Goal: Task Accomplishment & Management: Complete application form

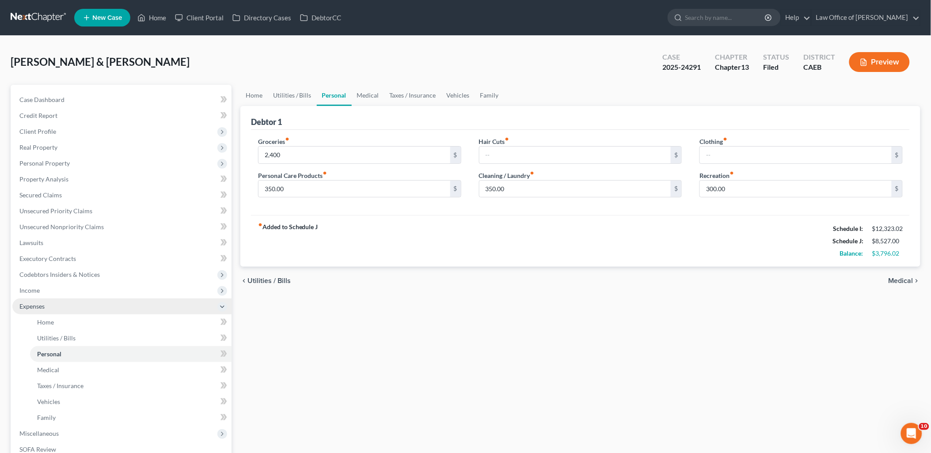
scroll to position [158, 0]
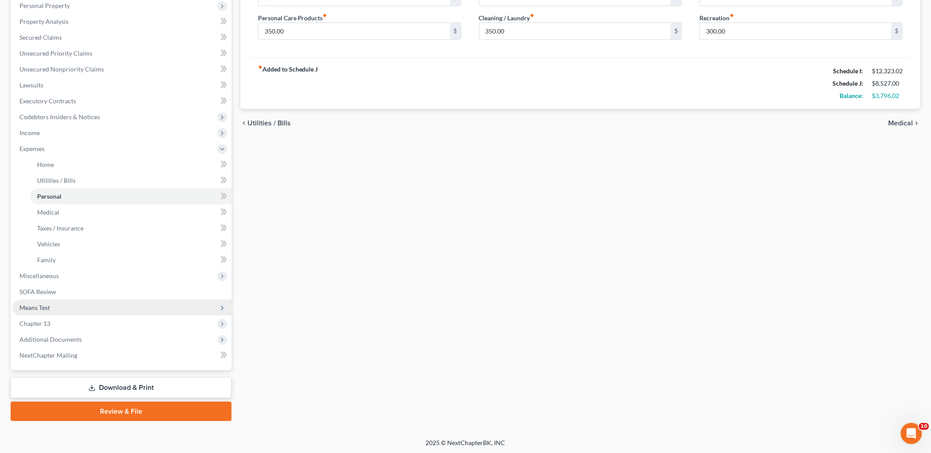
drag, startPoint x: 125, startPoint y: 387, endPoint x: 208, endPoint y: 300, distance: 120.7
click at [125, 387] on link "Download & Print" at bounding box center [121, 388] width 221 height 21
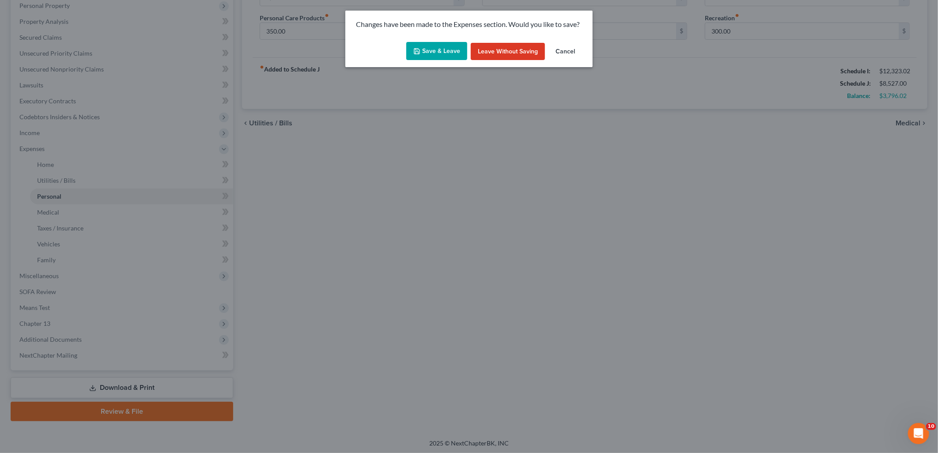
click at [442, 48] on button "Save & Leave" at bounding box center [436, 51] width 61 height 19
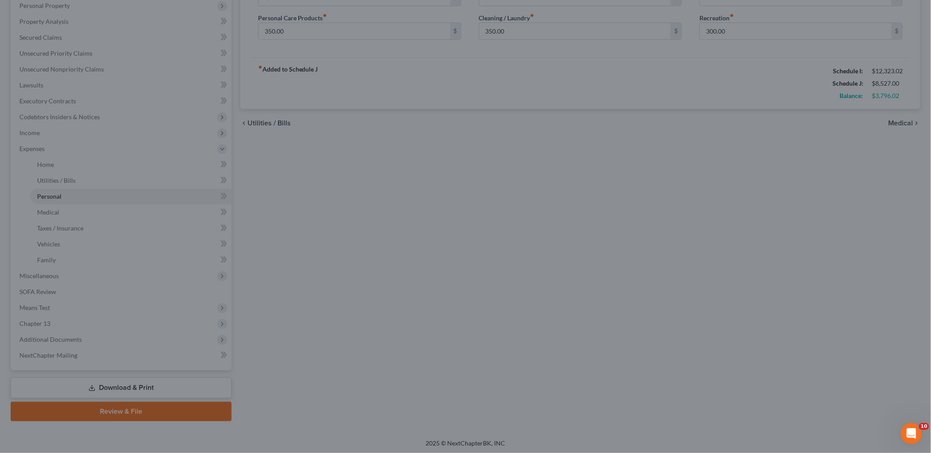
type input "2,400.00"
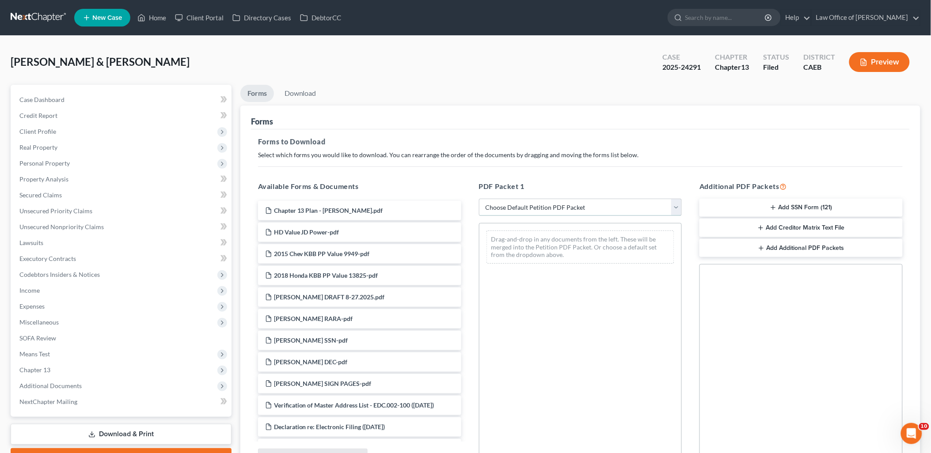
click at [501, 209] on select "Choose Default Petition PDF Packet Complete Bankruptcy Petition (all forms and …" at bounding box center [580, 208] width 203 height 18
select select "7"
click at [479, 199] on select "Choose Default Petition PDF Packet Complete Bankruptcy Petition (all forms and …" at bounding box center [580, 208] width 203 height 18
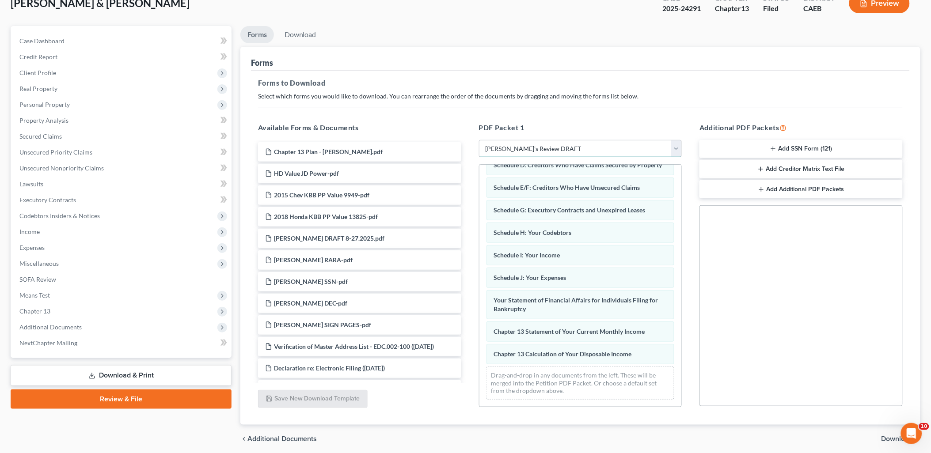
scroll to position [92, 0]
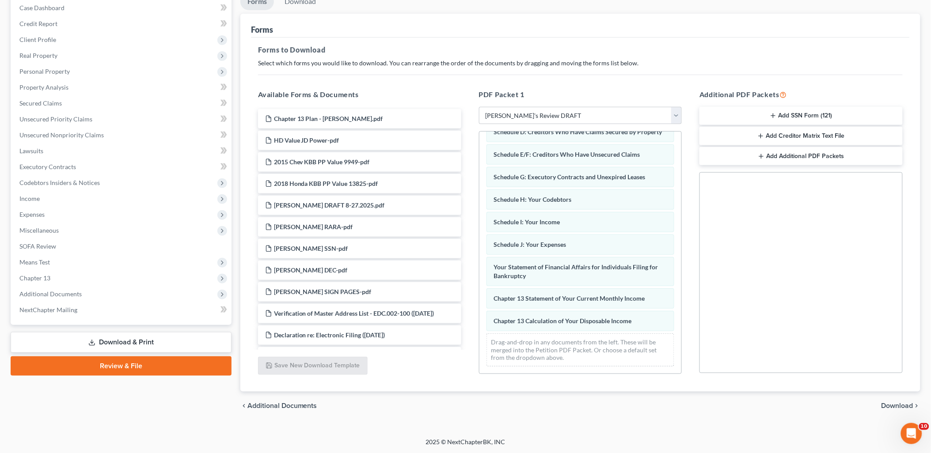
click at [896, 404] on span "Download" at bounding box center [897, 406] width 32 height 7
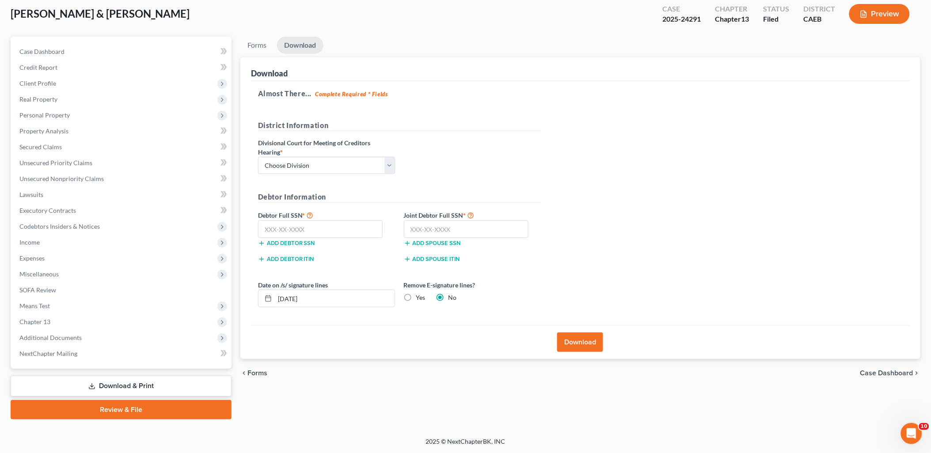
scroll to position [47, 0]
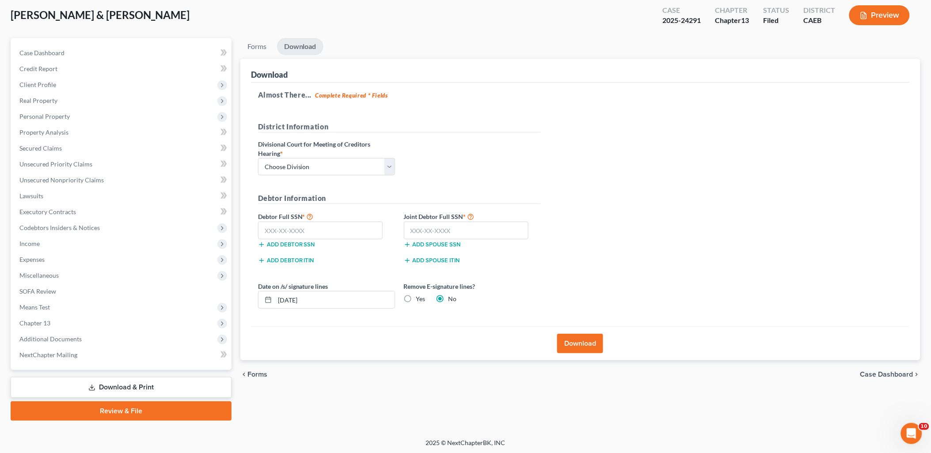
click at [589, 347] on button "Download" at bounding box center [580, 343] width 46 height 19
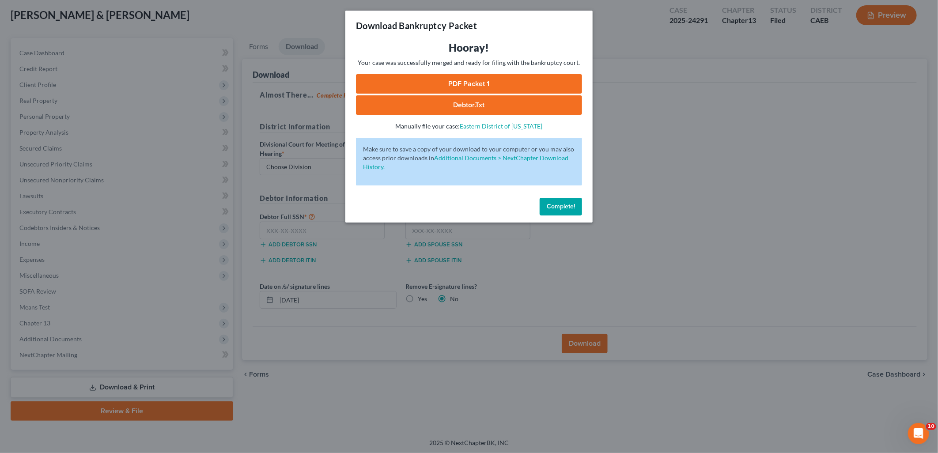
click at [462, 86] on link "PDF Packet 1" at bounding box center [469, 83] width 226 height 19
click at [550, 205] on span "Complete!" at bounding box center [561, 207] width 28 height 8
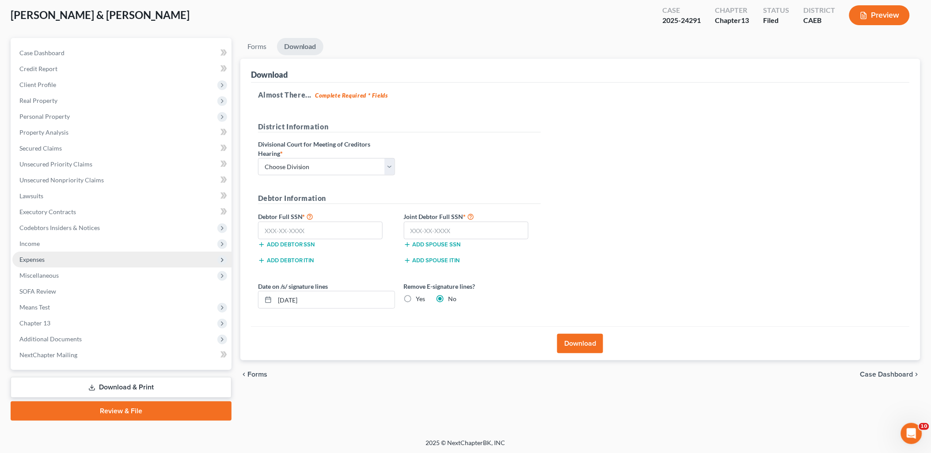
click at [37, 258] on span "Expenses" at bounding box center [31, 260] width 25 height 8
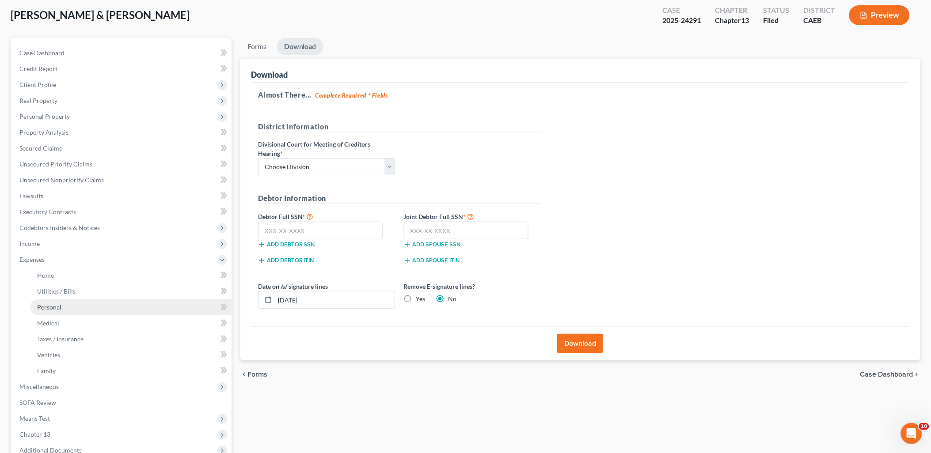
click at [55, 307] on span "Personal" at bounding box center [49, 308] width 24 height 8
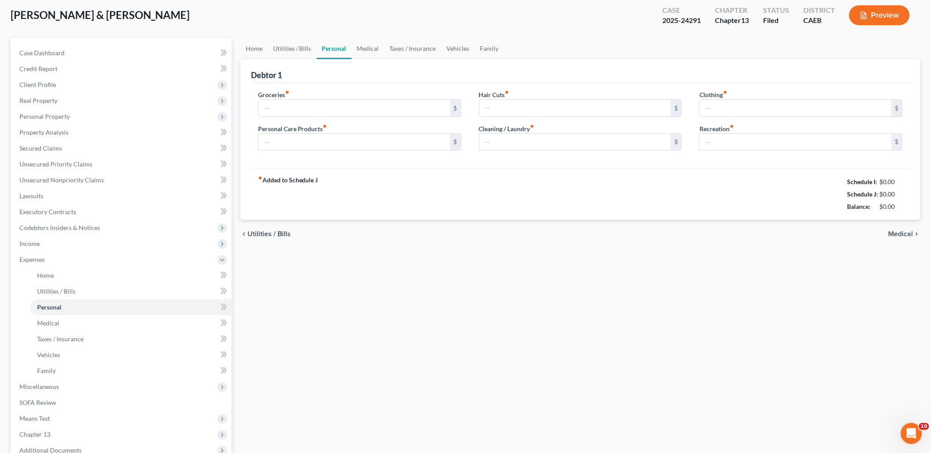
type input "2,400.00"
type input "350.00"
type input "300.00"
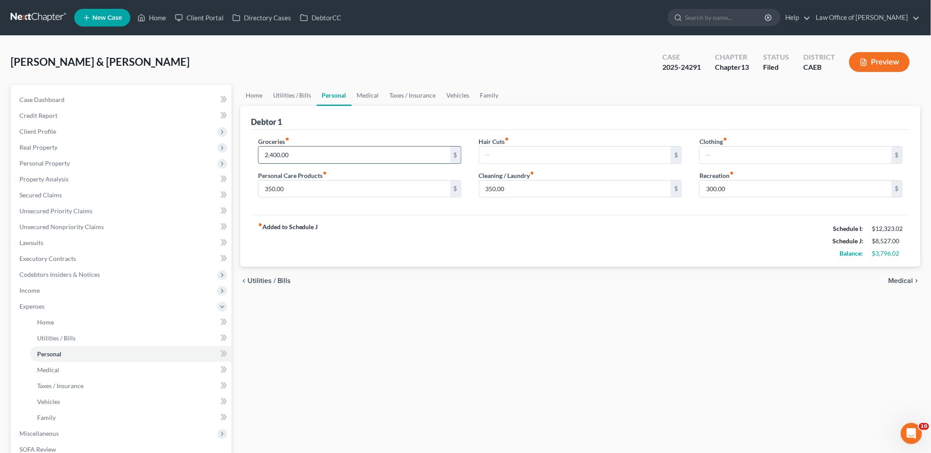
click at [307, 153] on input "2,400.00" at bounding box center [354, 155] width 192 height 17
type input "2,500"
type input "380"
click at [286, 92] on link "Utilities / Bills" at bounding box center [292, 95] width 49 height 21
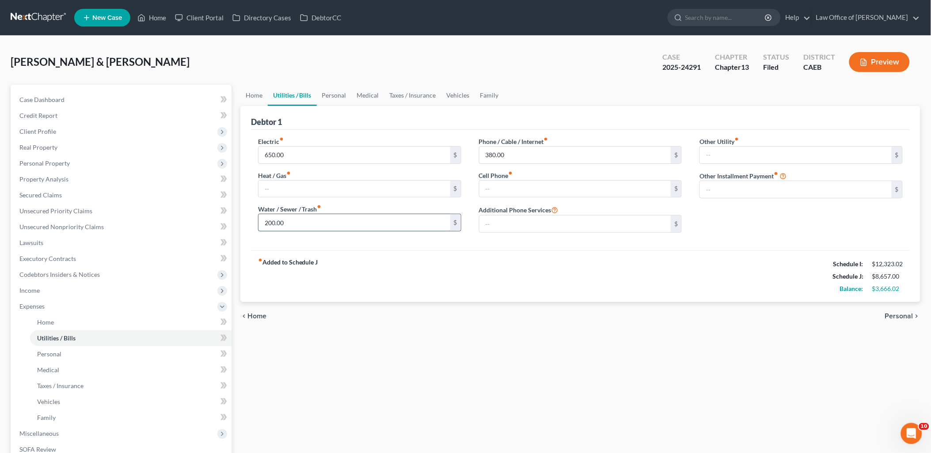
click at [296, 222] on input "200.00" at bounding box center [354, 222] width 192 height 17
type input "250"
click at [415, 89] on link "Taxes / Insurance" at bounding box center [412, 95] width 57 height 21
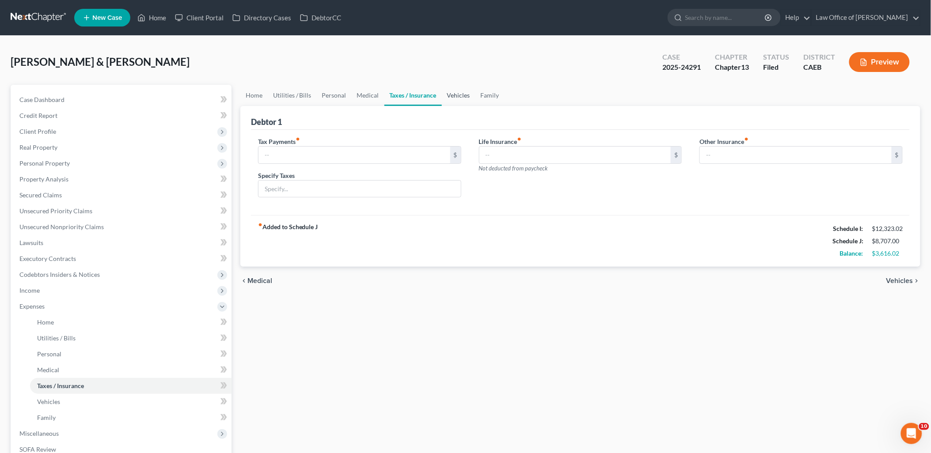
click at [453, 94] on link "Vehicles" at bounding box center [459, 95] width 34 height 21
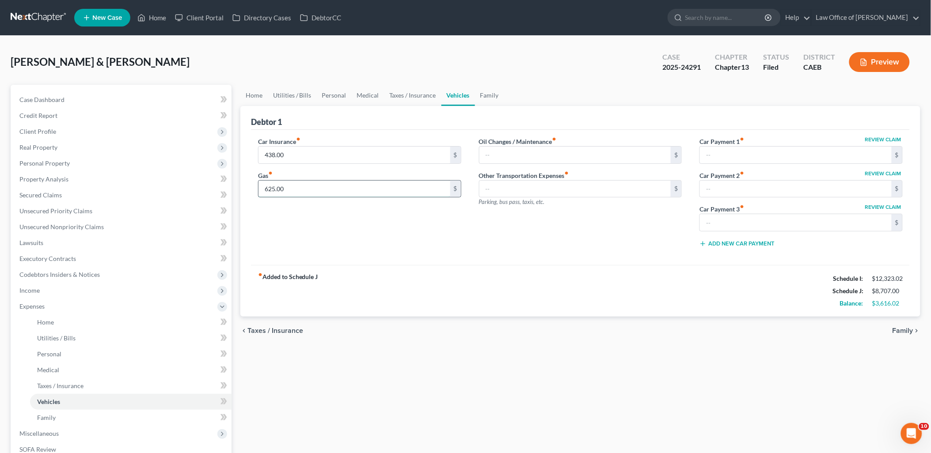
click at [311, 184] on input "625.00" at bounding box center [354, 189] width 192 height 17
type input "700"
